Goal: Communication & Community: Participate in discussion

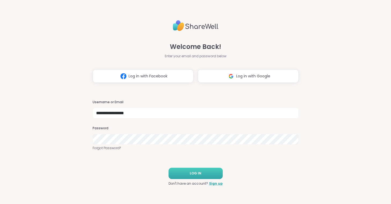
click at [201, 173] on span "LOG IN" at bounding box center [196, 173] width 12 height 5
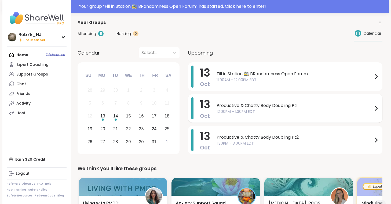
click at [248, 108] on span "Productive & Chatty Body Doubling Pt1" at bounding box center [295, 105] width 156 height 6
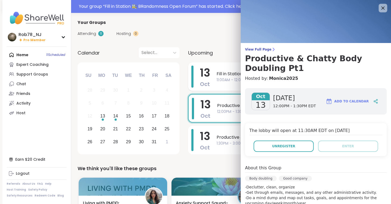
click at [218, 70] on div "Fill in Station 🚉 BRandomness Open Forum 11:00AM - 12:00PM EDT" at bounding box center [298, 77] width 163 height 22
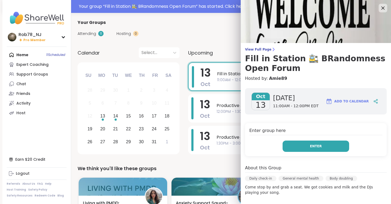
click at [325, 144] on button "Enter" at bounding box center [316, 145] width 67 height 11
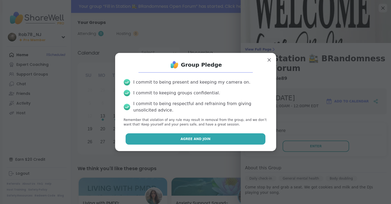
click at [202, 141] on button "Agree and Join" at bounding box center [196, 138] width 140 height 11
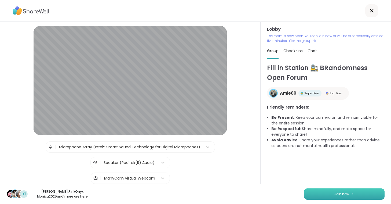
click at [328, 192] on button "Join now" at bounding box center [344, 193] width 81 height 11
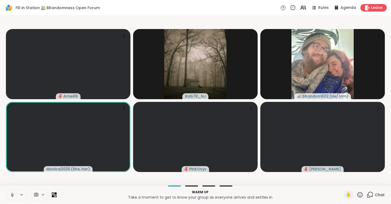
click at [13, 192] on button at bounding box center [12, 194] width 10 height 11
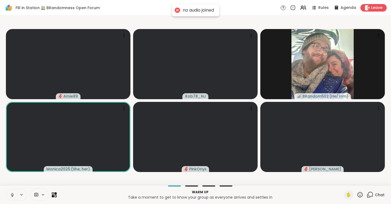
click at [11, 195] on icon at bounding box center [12, 195] width 3 height 2
click at [39, 194] on span at bounding box center [36, 194] width 10 height 5
click at [39, 174] on div "ManyCam Virtual Webcam" at bounding box center [48, 175] width 57 height 6
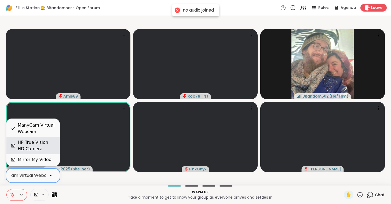
click at [40, 146] on div "HP True Vision HD Camera" at bounding box center [37, 145] width 38 height 13
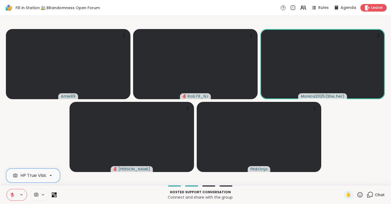
click at [12, 195] on icon at bounding box center [12, 194] width 5 height 5
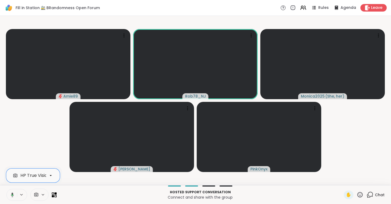
click at [12, 194] on icon at bounding box center [11, 194] width 5 height 5
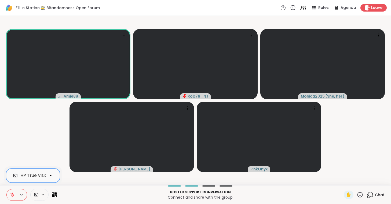
click at [12, 194] on icon at bounding box center [12, 195] width 4 height 4
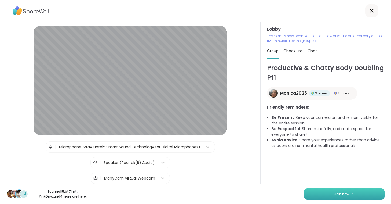
click at [326, 195] on button "Join now" at bounding box center [344, 193] width 81 height 11
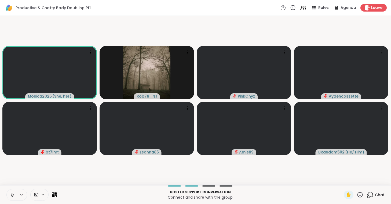
click at [11, 196] on icon at bounding box center [12, 194] width 5 height 5
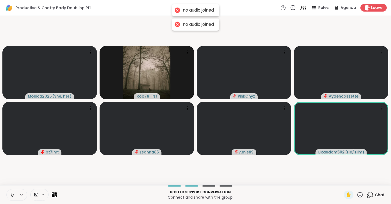
click at [11, 196] on icon at bounding box center [12, 194] width 5 height 5
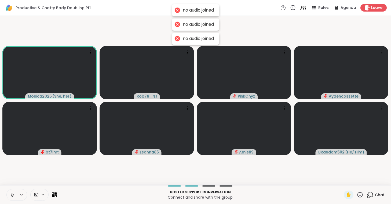
click at [14, 194] on icon at bounding box center [12, 194] width 5 height 5
click at [12, 194] on icon at bounding box center [12, 194] width 5 height 5
click at [38, 194] on icon at bounding box center [36, 194] width 5 height 5
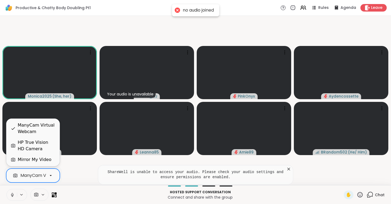
click at [43, 148] on div "HP True Vision HD Camera" at bounding box center [37, 145] width 38 height 13
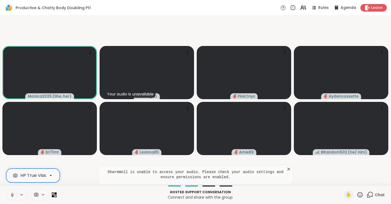
click at [12, 192] on icon at bounding box center [12, 194] width 5 height 5
click at [11, 198] on button at bounding box center [12, 194] width 10 height 11
click at [11, 196] on icon at bounding box center [12, 194] width 5 height 5
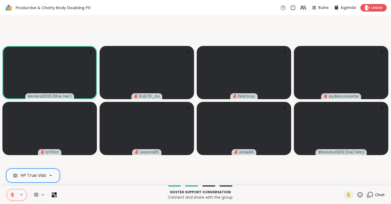
click at [11, 196] on icon at bounding box center [12, 194] width 5 height 5
click at [78, 192] on p "Hosted support conversation" at bounding box center [200, 192] width 281 height 5
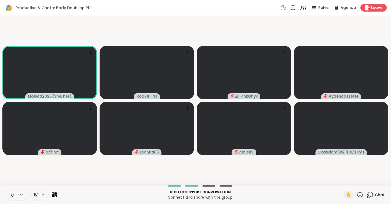
click at [12, 196] on icon at bounding box center [12, 194] width 5 height 5
